Goal: Entertainment & Leisure: Consume media (video, audio)

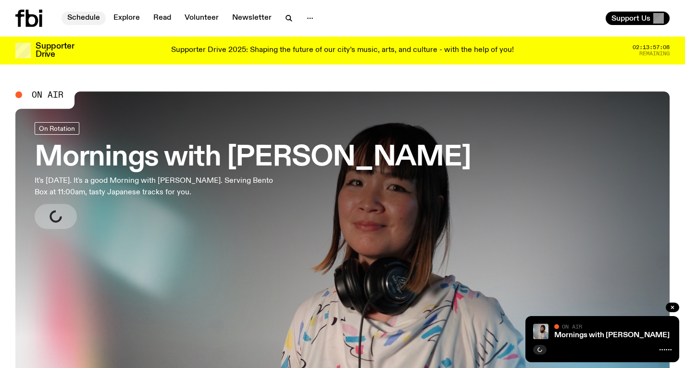
click at [69, 18] on link "Schedule" at bounding box center [83, 18] width 44 height 13
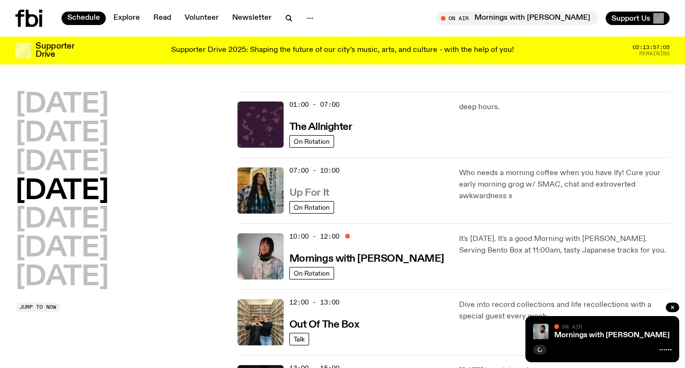
click at [323, 196] on h3 "Up For It" at bounding box center [309, 193] width 40 height 10
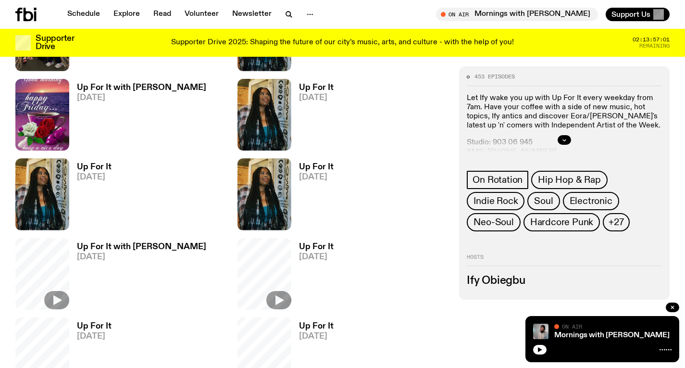
scroll to position [405, 0]
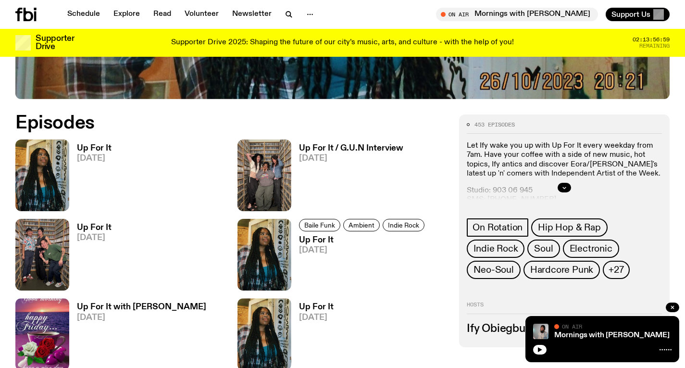
click at [103, 144] on h3 "Up For It" at bounding box center [94, 148] width 35 height 8
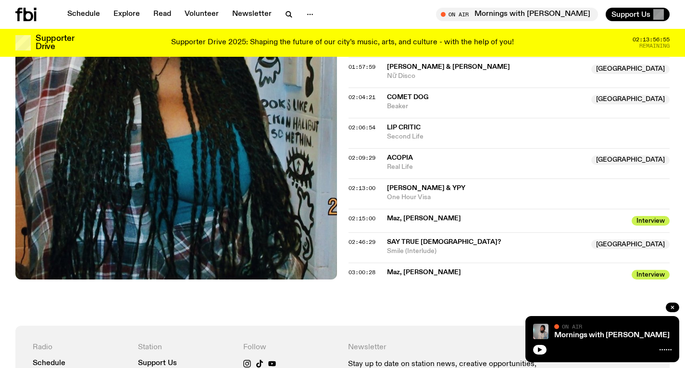
scroll to position [1018, 0]
